Goal: Answer question/provide support

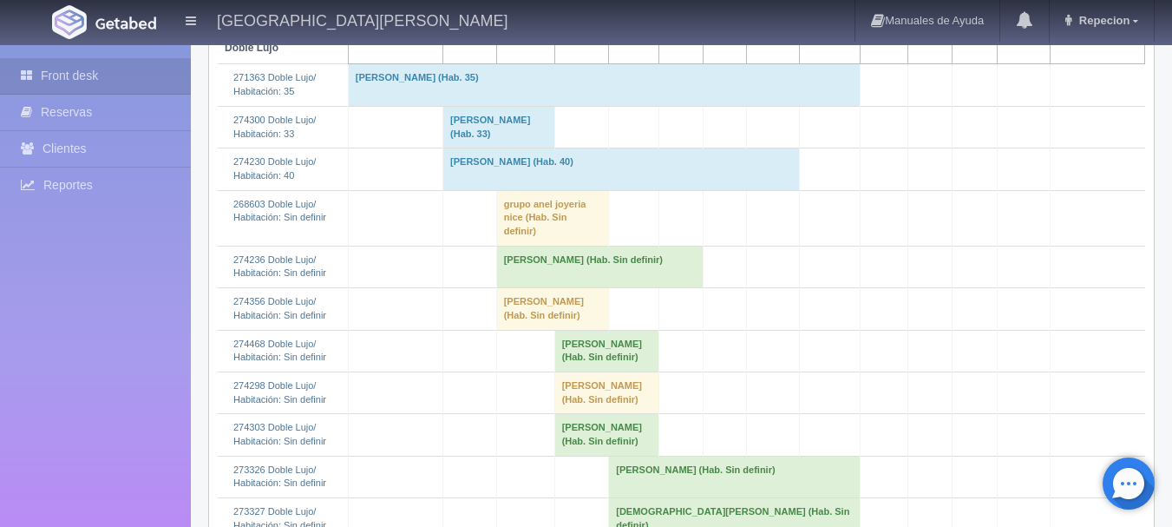
scroll to position [347, 0]
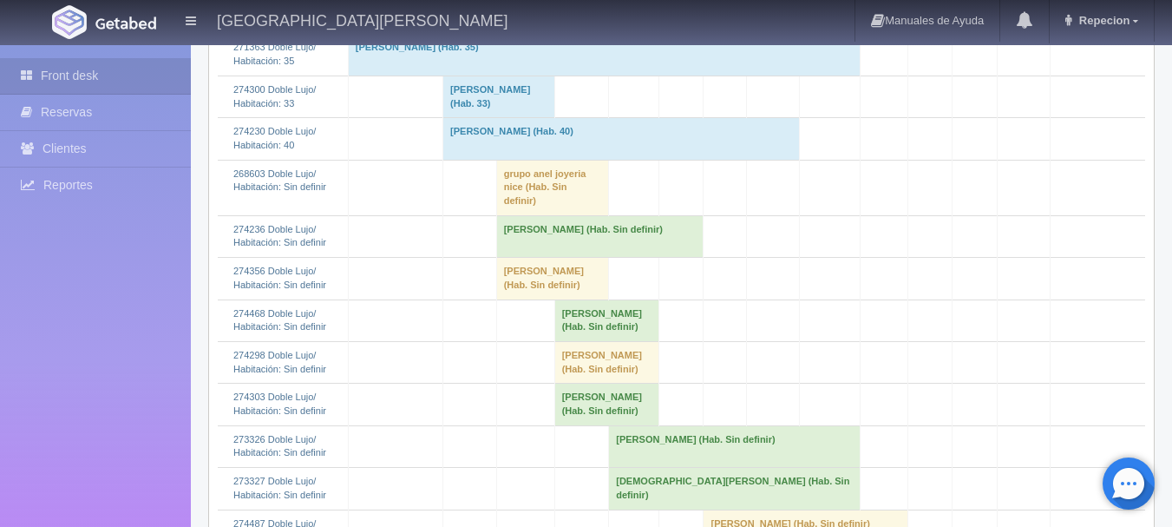
click at [575, 425] on td "Hector Meza (Hab. Sin definir)" at bounding box center [606, 405] width 105 height 42
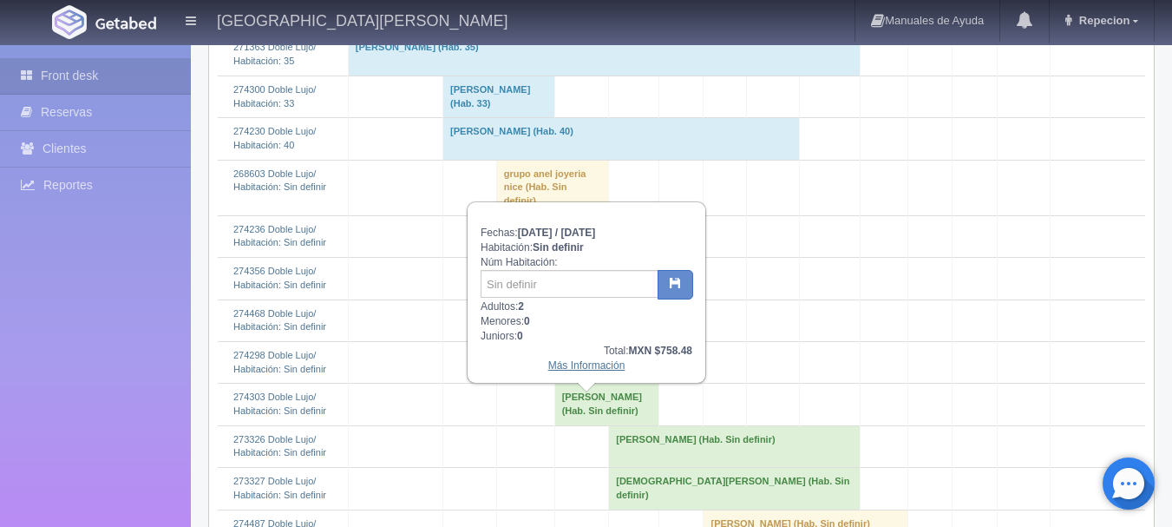
click at [571, 365] on link "Más Información" at bounding box center [586, 365] width 77 height 12
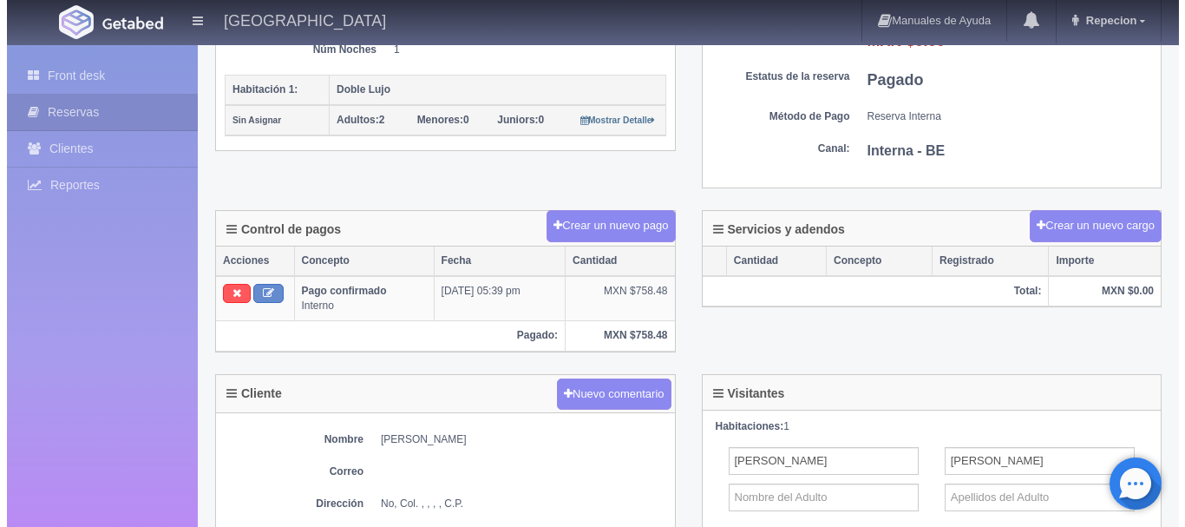
scroll to position [339, 0]
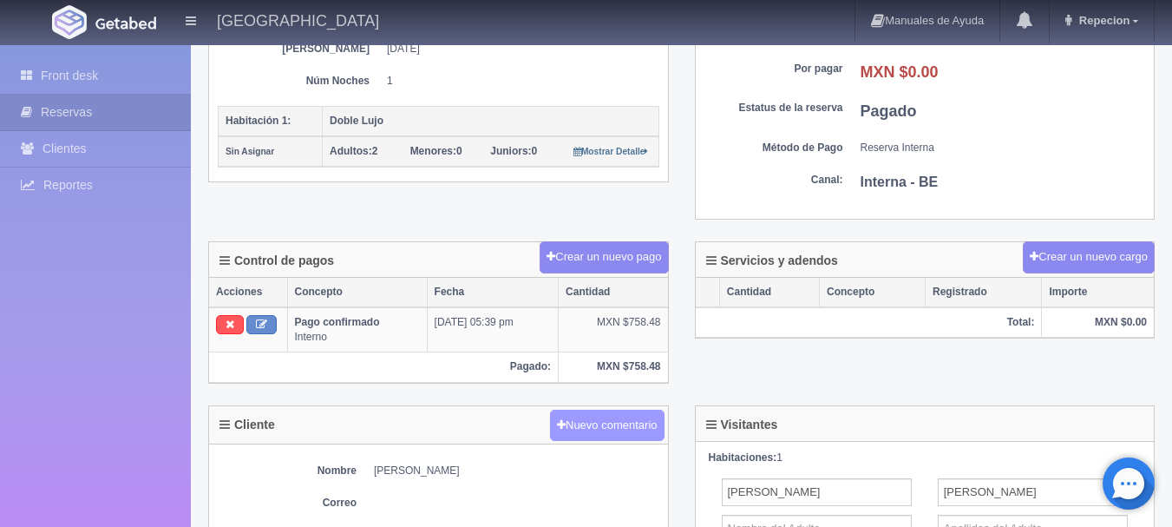
click at [576, 426] on button "Nuevo comentario" at bounding box center [607, 426] width 115 height 32
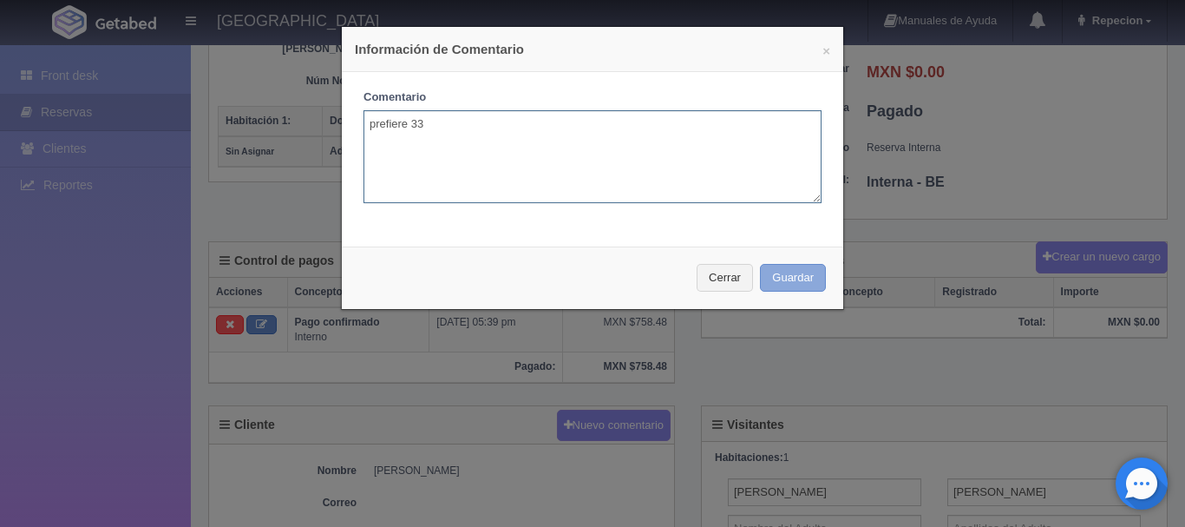
type textarea "prefiere 33"
click at [764, 266] on button "Guardar" at bounding box center [793, 278] width 66 height 29
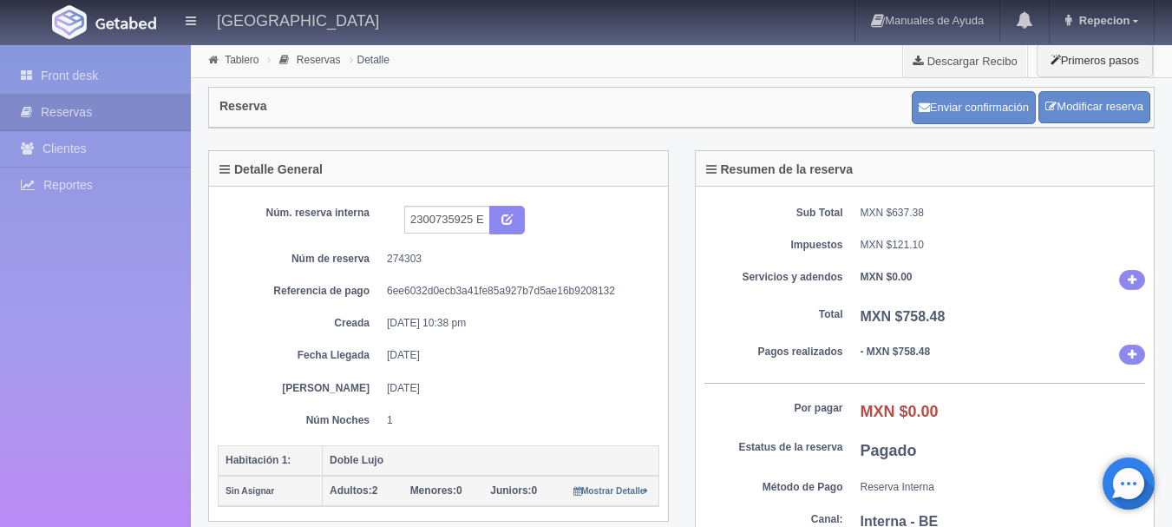
scroll to position [339, 0]
